Goal: Navigation & Orientation: Go to known website

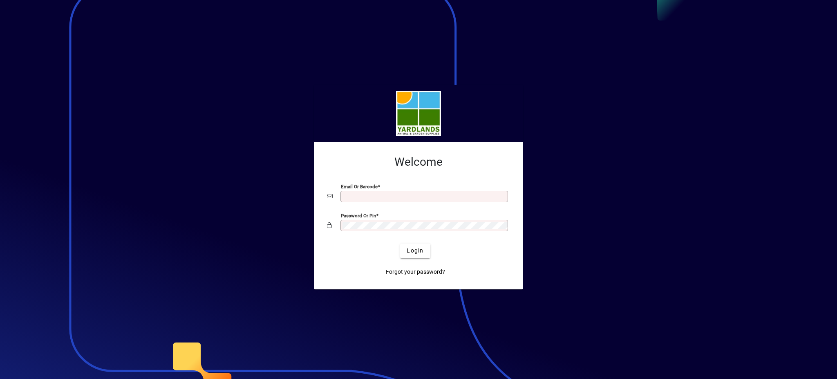
type input "**********"
click at [334, 221] on div "Password or Pin" at bounding box center [418, 225] width 183 height 16
click at [400, 243] on button "Login" at bounding box center [415, 250] width 30 height 15
